Goal: Transaction & Acquisition: Purchase product/service

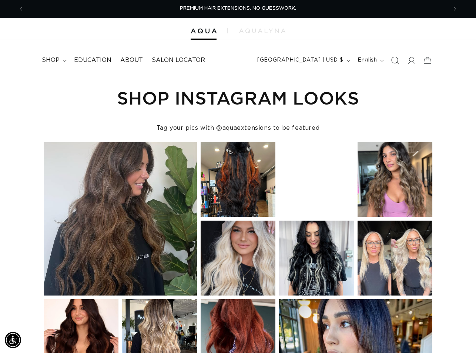
click at [397, 62] on icon "Search" at bounding box center [396, 60] width 8 height 8
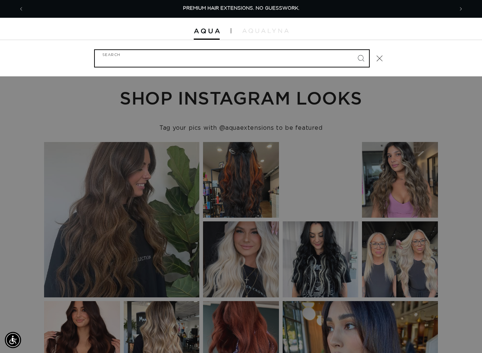
paste input "24" Q WEFT #1B/60 ROOTED"
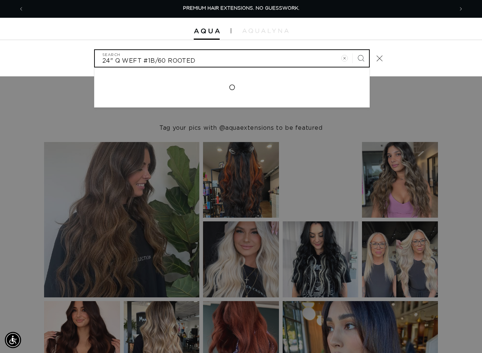
type input "24" Q WEFT #1B/60 ROOTED"
click at [353, 50] on button "Search" at bounding box center [361, 58] width 16 height 16
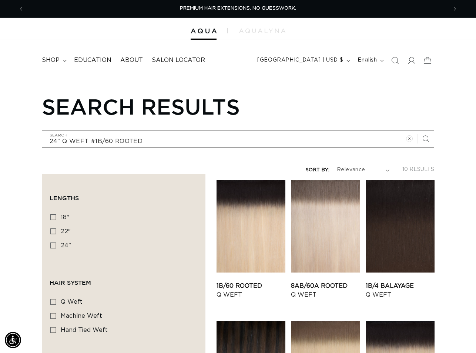
click at [255, 281] on link "1B/60 Rooted Q Weft" at bounding box center [251, 290] width 69 height 18
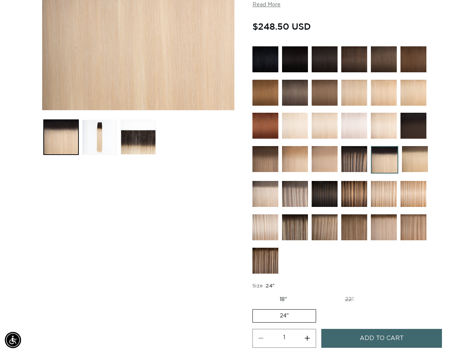
scroll to position [259, 0]
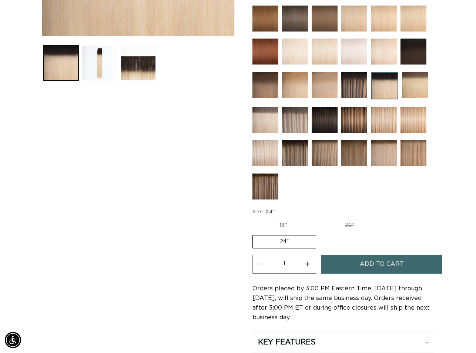
click at [306, 263] on button "Increase quantity for 1B/60 Rooted - Q Weft" at bounding box center [307, 264] width 17 height 19
type input "2"
click at [362, 262] on span "Add to cart" at bounding box center [382, 264] width 44 height 19
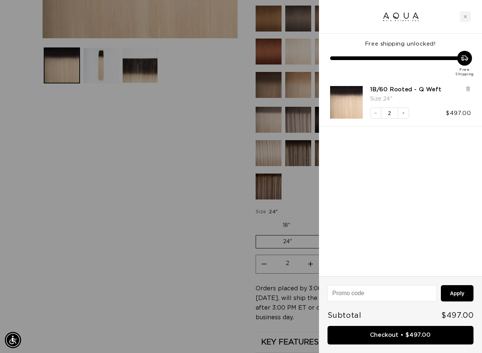
click at [190, 165] on div at bounding box center [241, 176] width 482 height 353
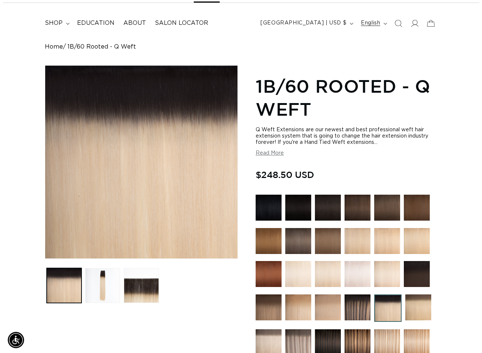
scroll to position [0, 0]
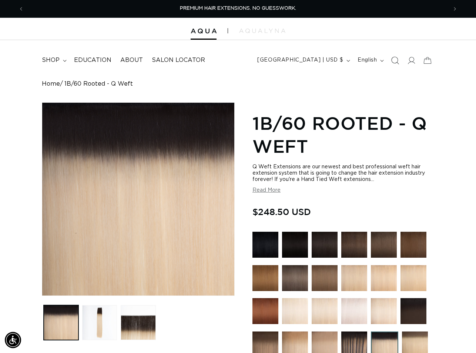
click at [392, 61] on icon "Search" at bounding box center [396, 60] width 8 height 8
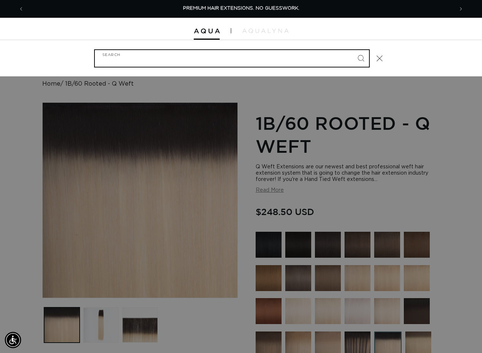
paste input "18" HTW #1B"
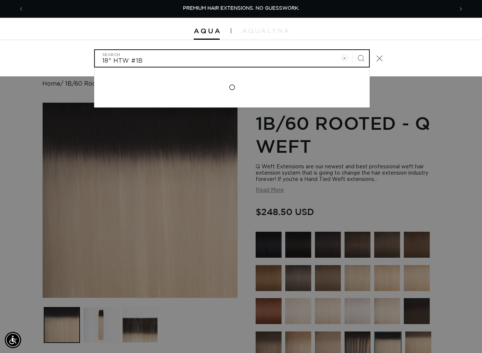
type input "18" HTW #1B"
click at [353, 50] on button "Search" at bounding box center [361, 58] width 16 height 16
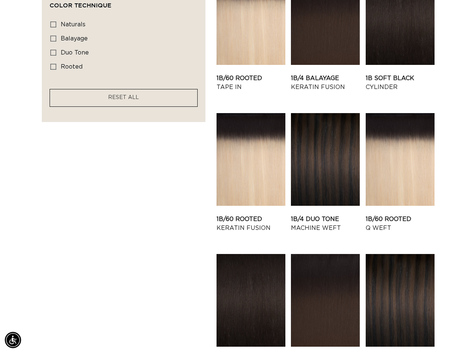
scroll to position [704, 0]
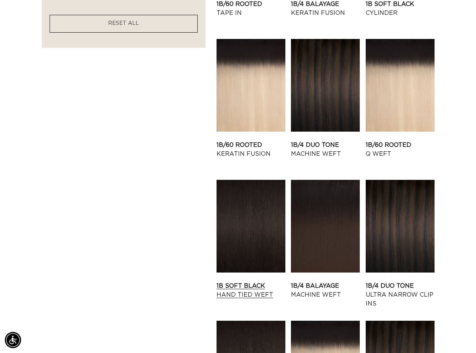
click at [253, 281] on link "1B Soft Black Hand Tied Weft" at bounding box center [251, 290] width 69 height 18
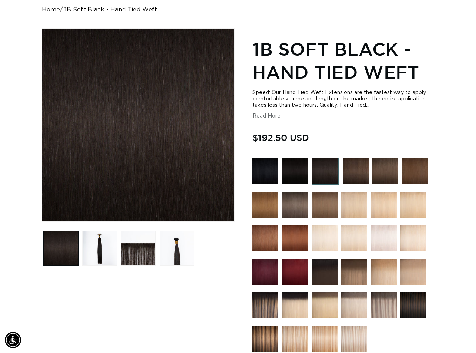
scroll to position [185, 0]
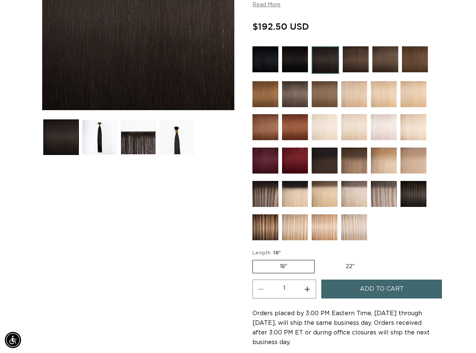
click at [364, 282] on span "Add to cart" at bounding box center [382, 288] width 44 height 19
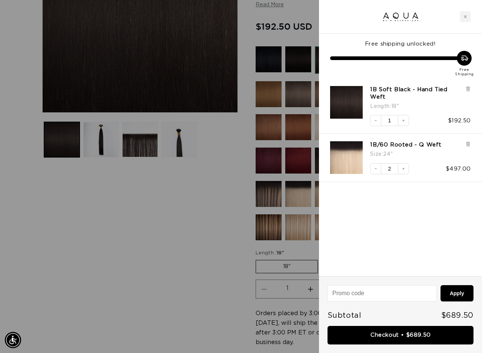
click at [195, 201] on div at bounding box center [241, 176] width 482 height 353
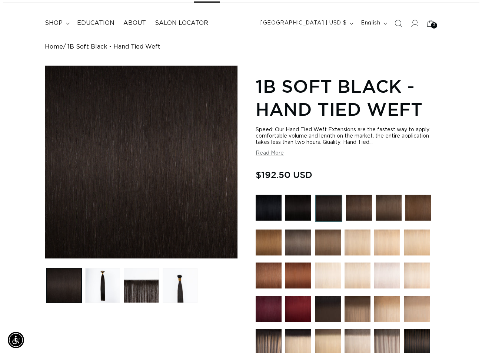
scroll to position [0, 0]
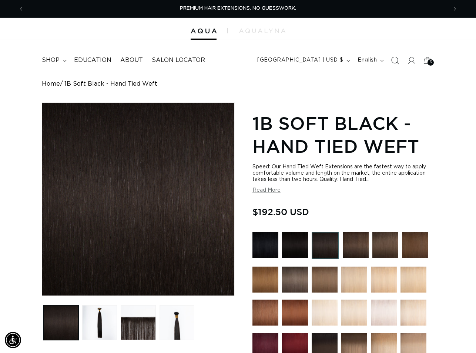
click at [393, 59] on icon "Search" at bounding box center [396, 60] width 8 height 8
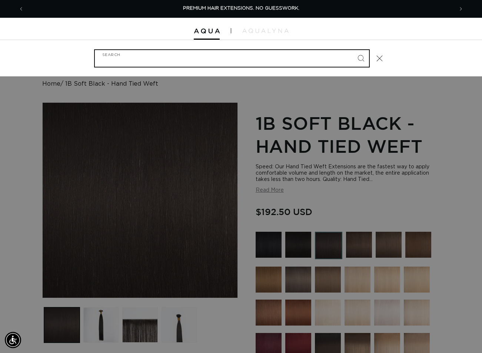
paste input "18" HTW #1B/4 DUO TONE"
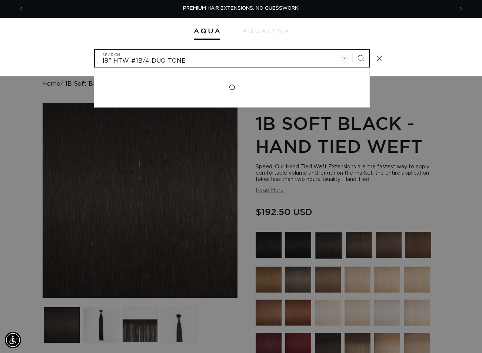
type input "18" HTW #1B/4 DUO TONE"
click at [353, 50] on button "Search" at bounding box center [361, 58] width 16 height 16
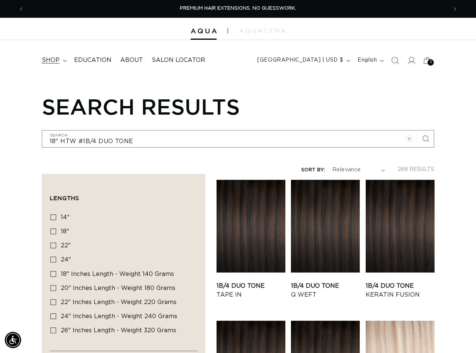
click at [64, 60] on icon at bounding box center [65, 61] width 4 height 2
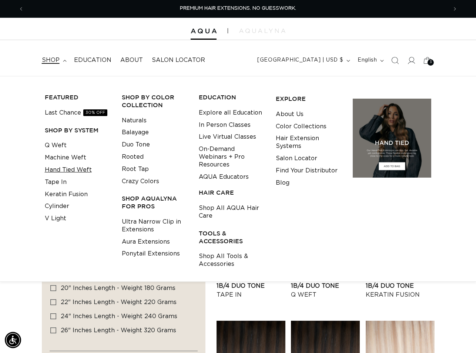
click at [66, 170] on link "Hand Tied Weft" at bounding box center [68, 170] width 47 height 12
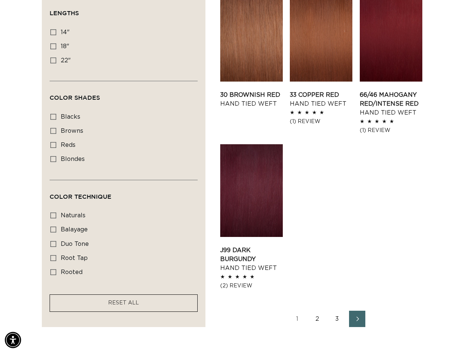
scroll to position [926, 0]
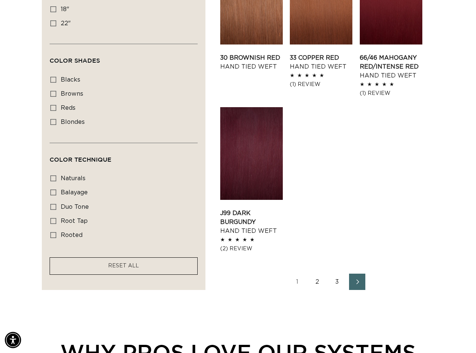
click at [359, 279] on icon "Next page" at bounding box center [358, 281] width 10 height 5
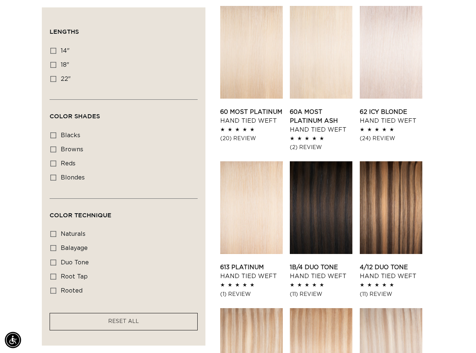
scroll to position [296, 0]
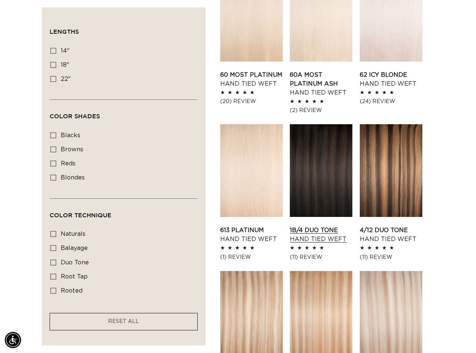
click at [320, 226] on link "1B/4 Duo Tone Hand Tied Weft" at bounding box center [321, 235] width 63 height 18
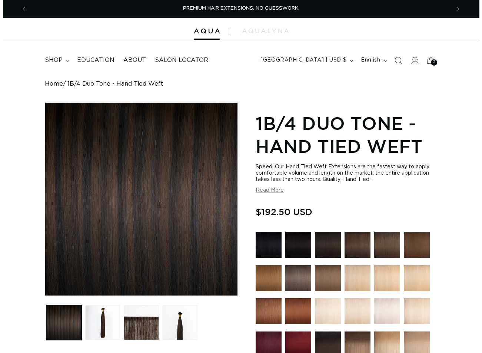
scroll to position [222, 0]
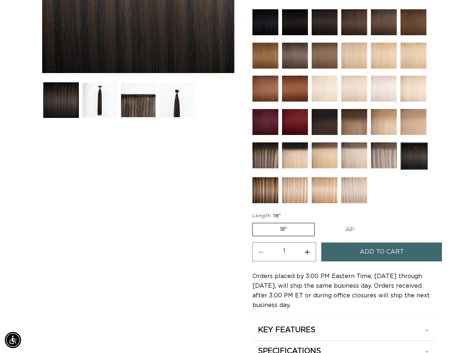
click at [389, 252] on span "Add to cart" at bounding box center [382, 251] width 44 height 19
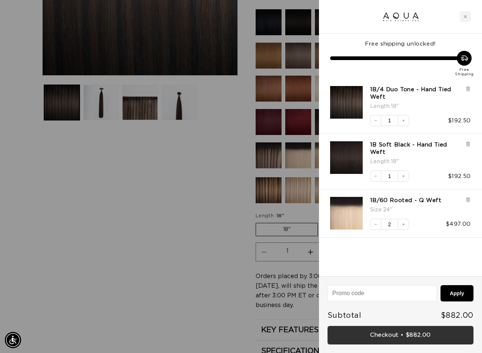
click at [405, 335] on link "Checkout • $882.00" at bounding box center [401, 335] width 146 height 19
